Goal: Check status: Check status

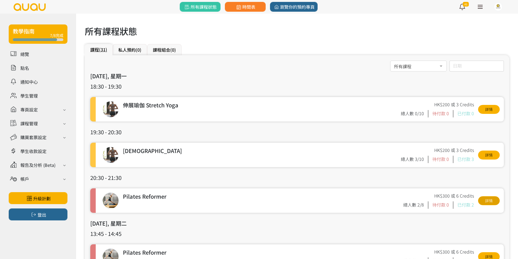
click at [496, 204] on link "詳情" at bounding box center [489, 200] width 22 height 9
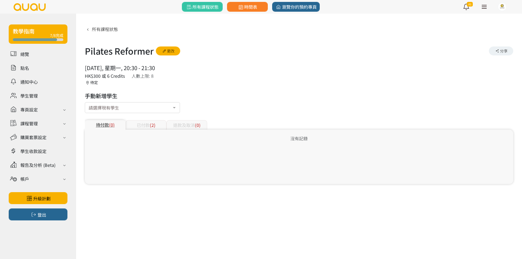
click at [149, 123] on div "已付款 (2)" at bounding box center [146, 125] width 41 height 10
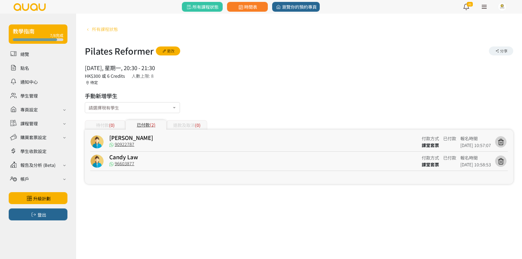
click at [106, 30] on span "所有課程狀態" at bounding box center [105, 29] width 26 height 7
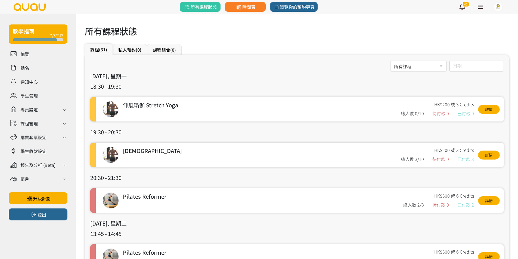
drag, startPoint x: 298, startPoint y: 188, endPoint x: 154, endPoint y: 131, distance: 154.7
click at [154, 131] on h3 "19:30 - 20:30" at bounding box center [297, 132] width 414 height 8
drag, startPoint x: 154, startPoint y: 131, endPoint x: 161, endPoint y: 135, distance: 7.8
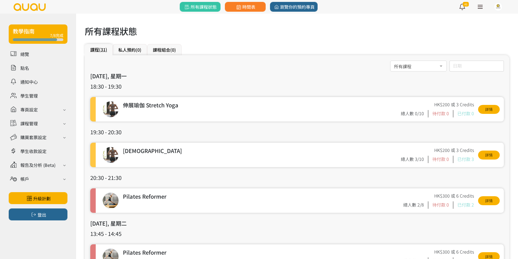
click at [157, 131] on h3 "19:30 - 20:30" at bounding box center [297, 132] width 414 height 8
